Goal: Navigation & Orientation: Find specific page/section

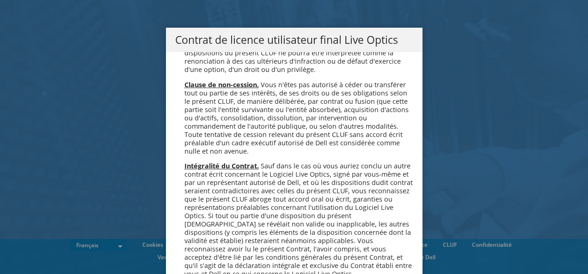
scroll to position [24, 0]
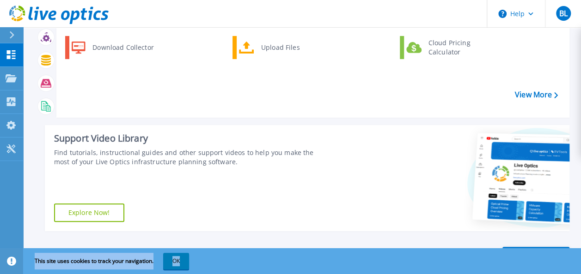
scroll to position [186, 0]
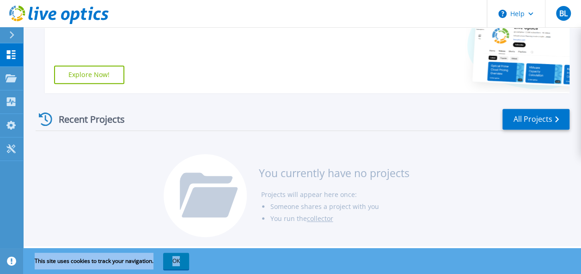
drag, startPoint x: 0, startPoint y: 0, endPoint x: 428, endPoint y: 287, distance: 515.6
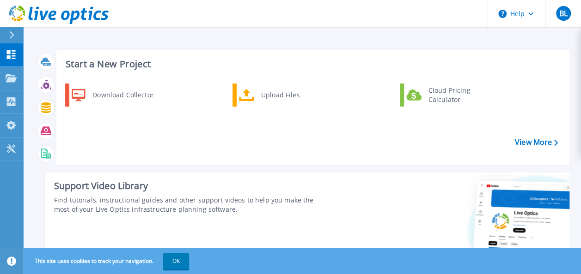
click at [324, 208] on div "Find tutorials, instructional guides and other support videos to help you make …" at bounding box center [190, 205] width 273 height 18
